Goal: Task Accomplishment & Management: Find specific page/section

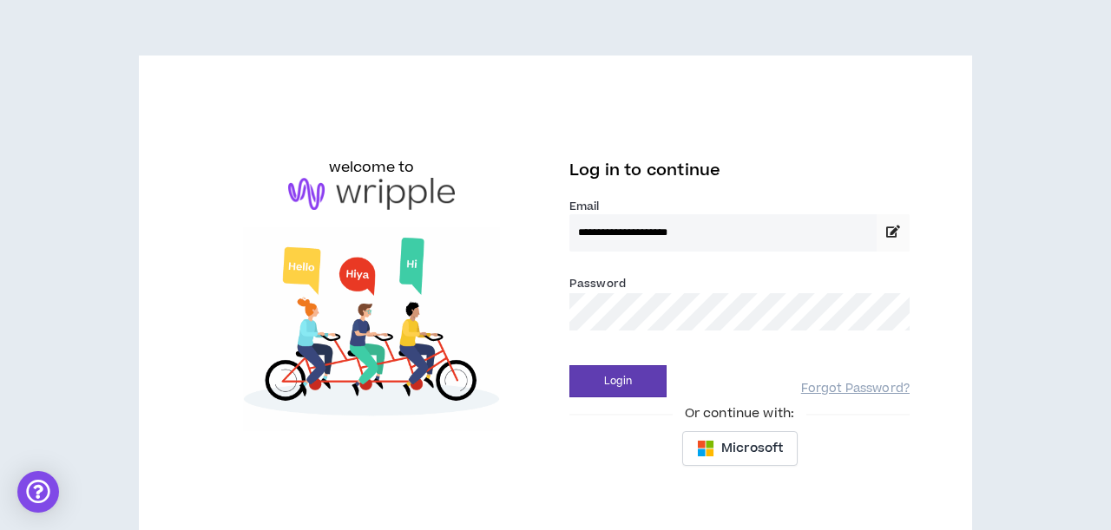
click at [618, 381] on button "Login" at bounding box center [617, 381] width 97 height 32
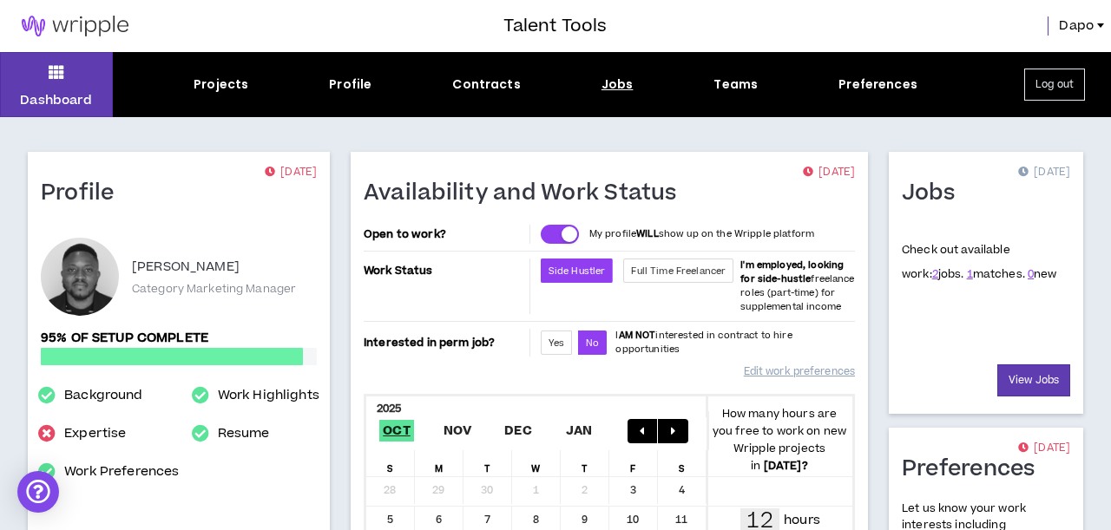
click at [627, 87] on div "Jobs" at bounding box center [617, 84] width 32 height 18
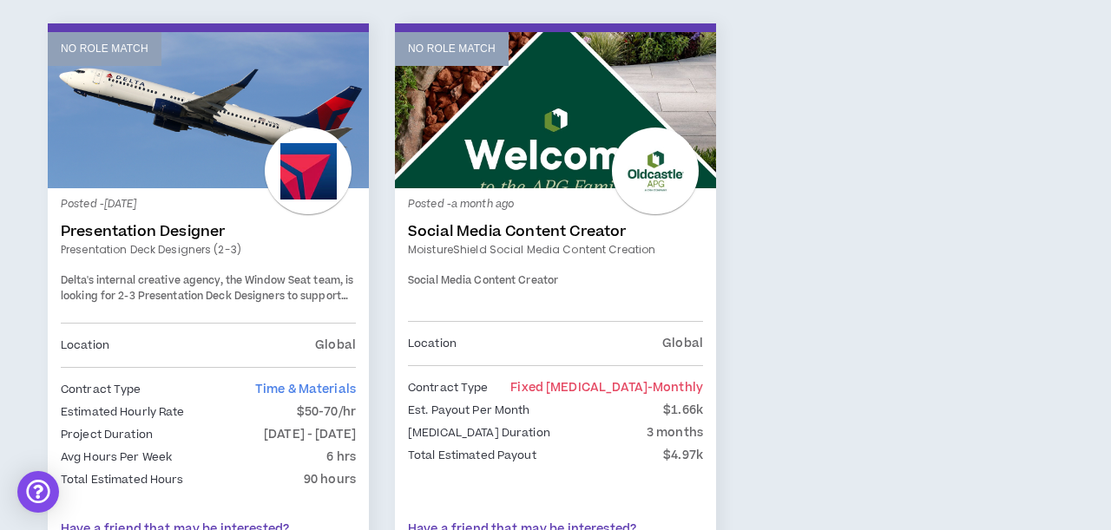
scroll to position [296, 0]
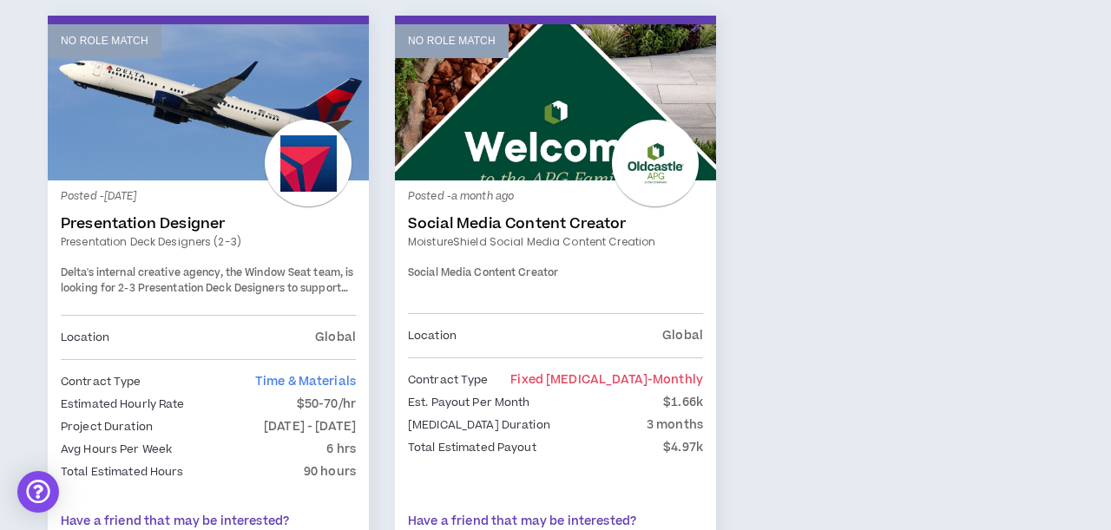
click at [292, 186] on div at bounding box center [308, 163] width 87 height 87
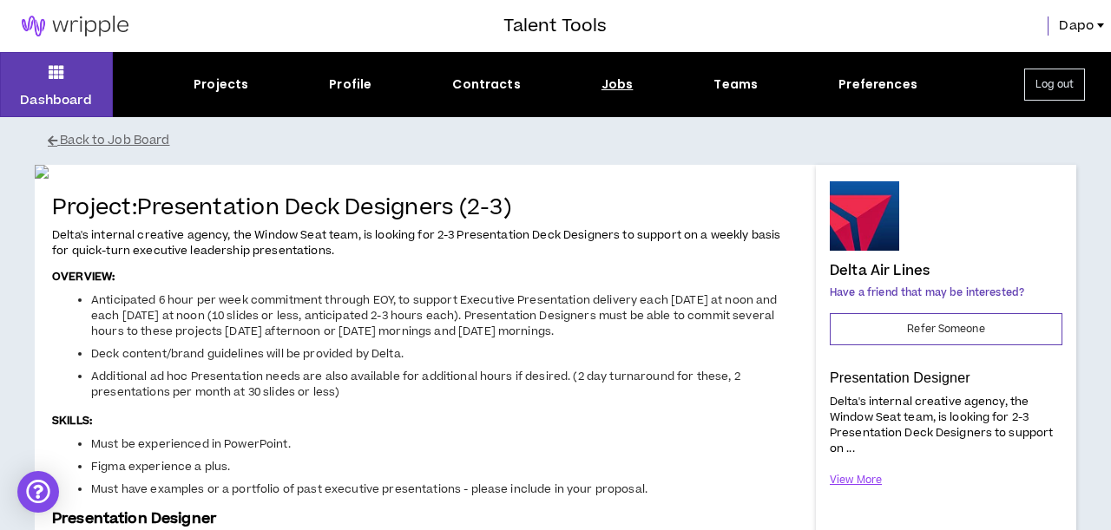
click at [103, 25] on img at bounding box center [75, 26] width 150 height 21
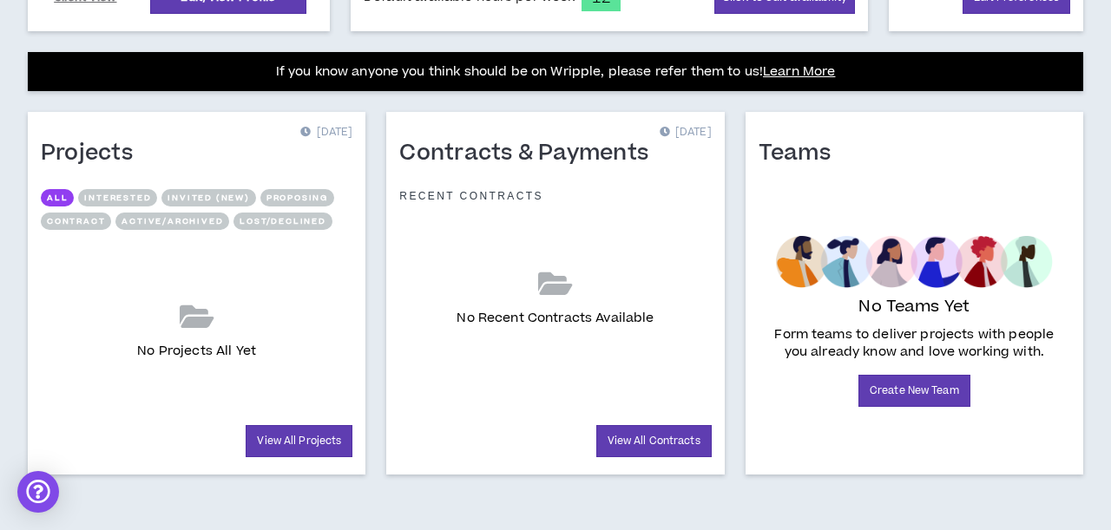
scroll to position [672, 0]
